Goal: Find specific page/section: Find specific page/section

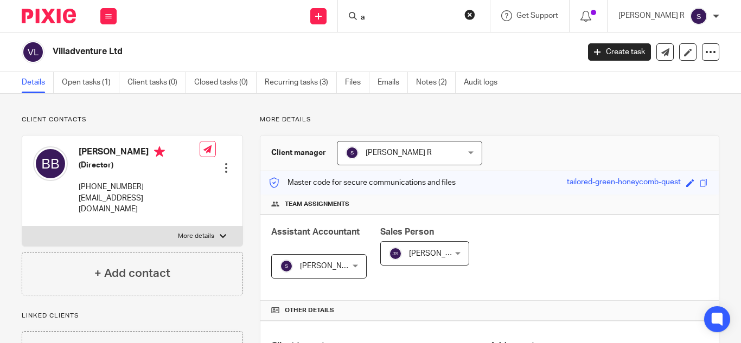
scroll to position [271, 0]
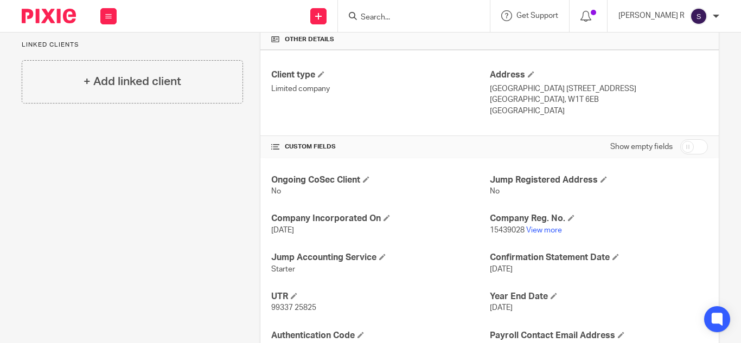
click at [400, 18] on input "Search" at bounding box center [409, 18] width 98 height 10
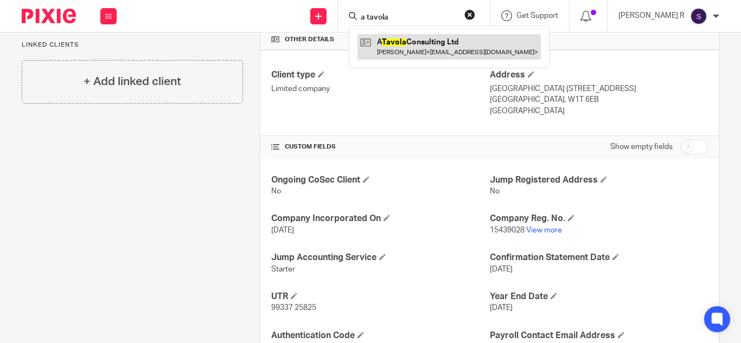
type input "a tavola"
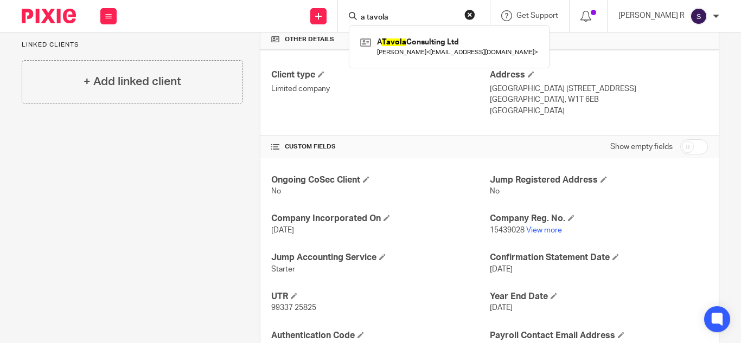
click at [412, 126] on div "Client type Limited company Address [STREET_ADDRESS] [GEOGRAPHIC_DATA], W1T 6EB…" at bounding box center [489, 93] width 458 height 87
